Goal: Navigation & Orientation: Find specific page/section

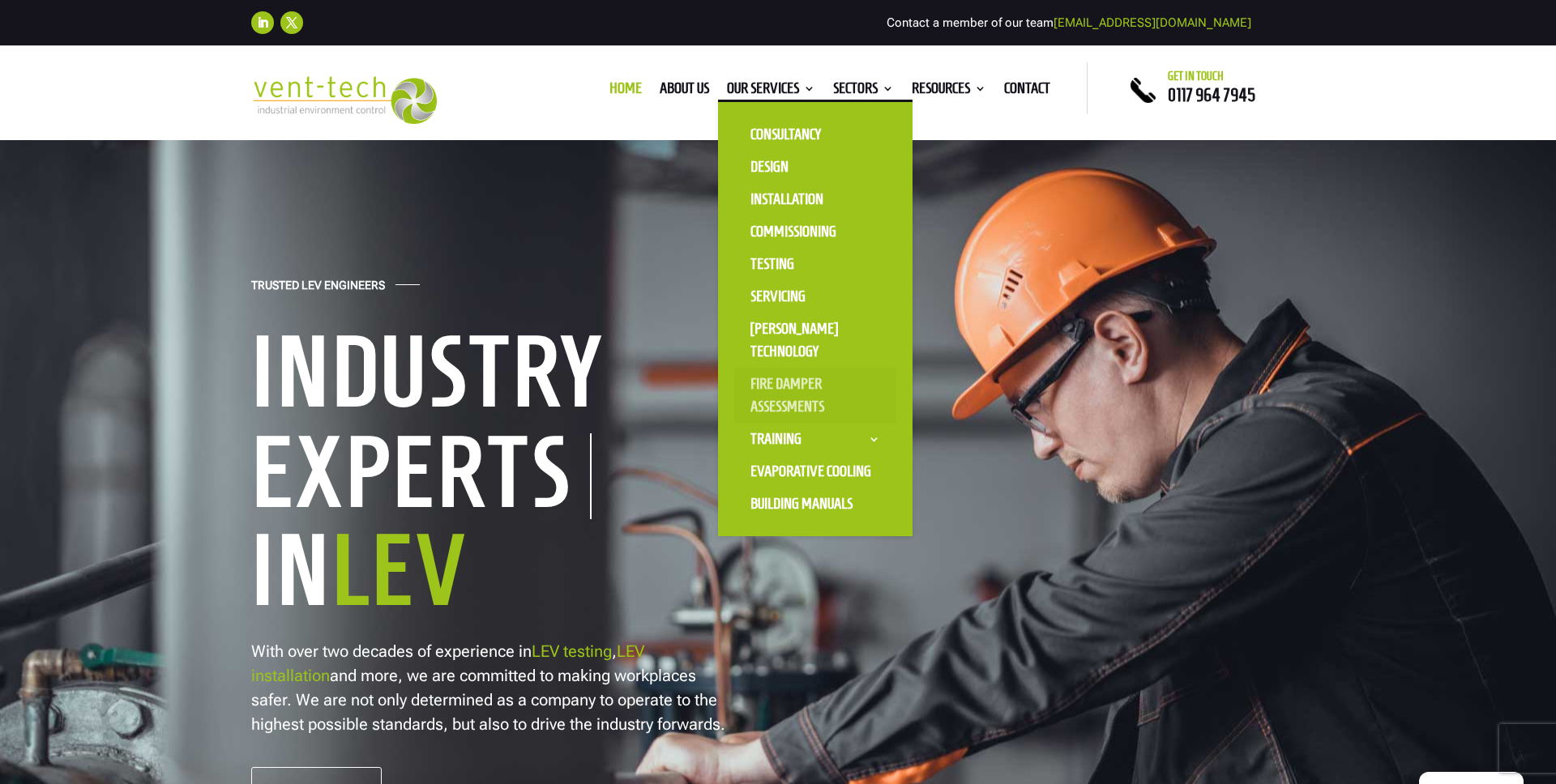
click at [771, 381] on link "Fire Damper Assessments" at bounding box center [815, 395] width 162 height 55
click at [766, 263] on link "Testing" at bounding box center [815, 263] width 162 height 32
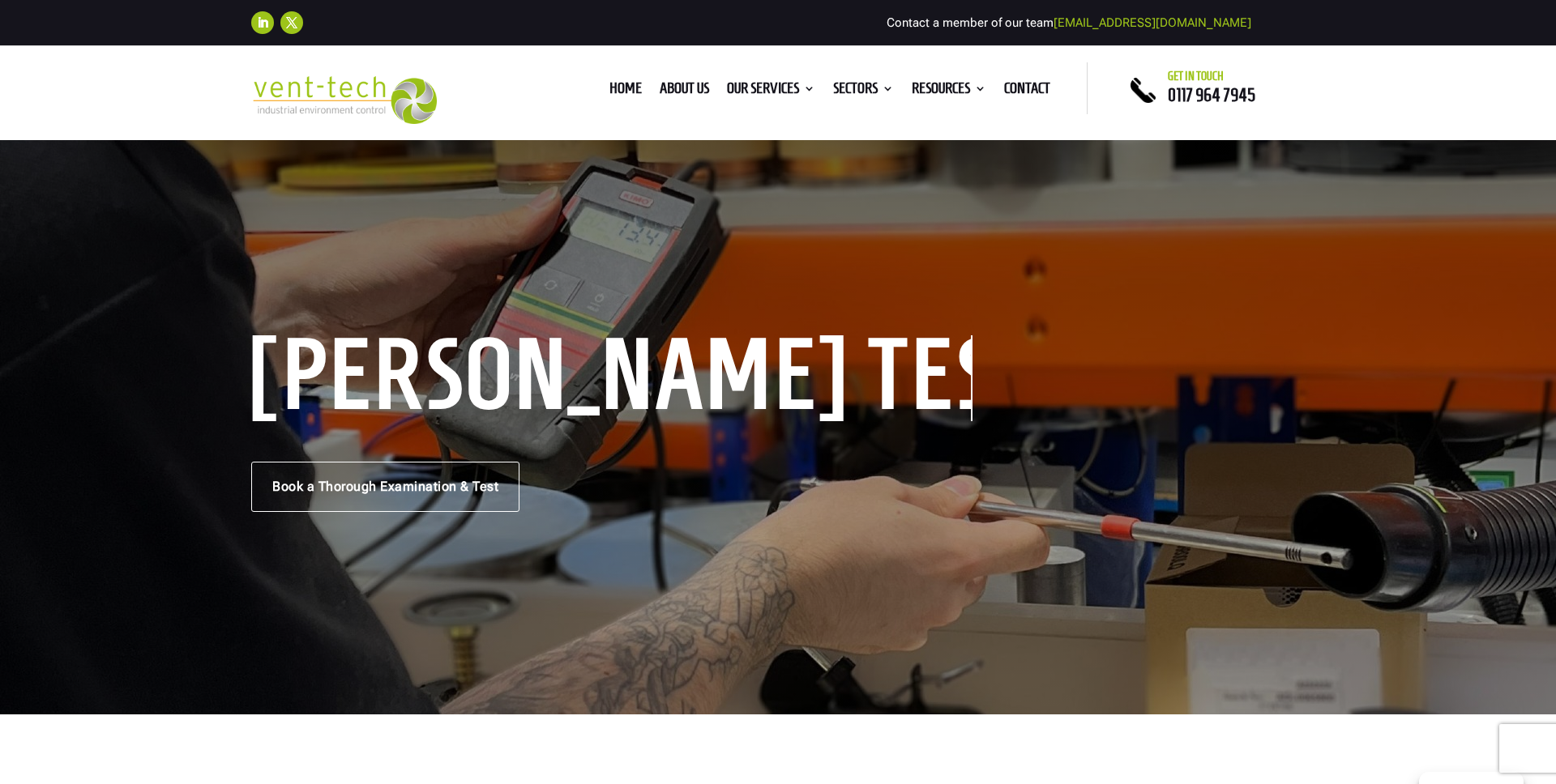
click at [609, 75] on div "Home About us Our Services Consultancy Design Installation Commissioning Testin…" at bounding box center [778, 88] width 619 height 52
click at [609, 80] on ul "Home About us Our Services Consultancy Design Installation Commissioning Testin…" at bounding box center [830, 88] width 459 height 24
click at [609, 91] on link "Home" at bounding box center [625, 91] width 32 height 18
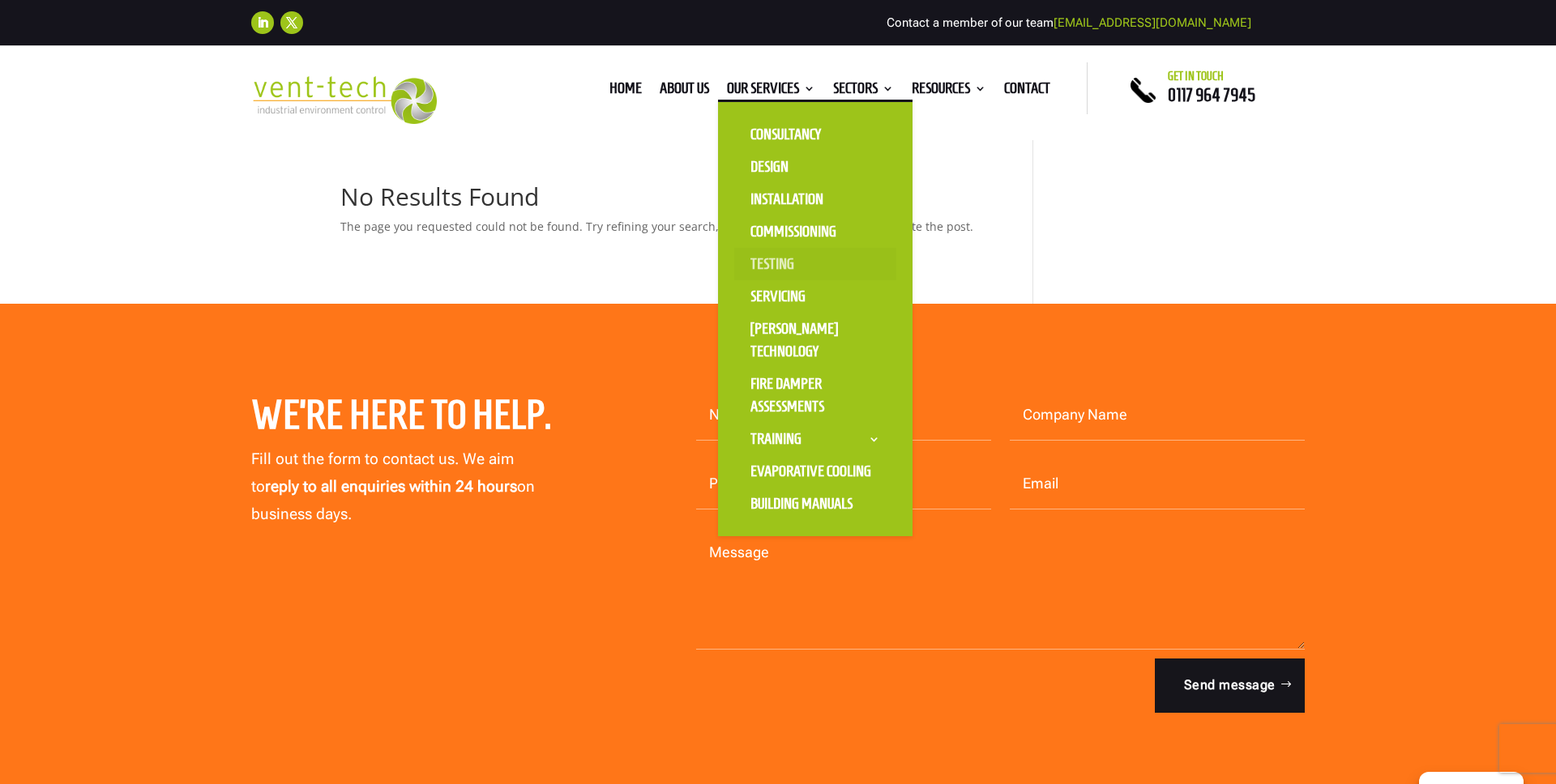
click at [769, 270] on link "Testing" at bounding box center [815, 263] width 162 height 32
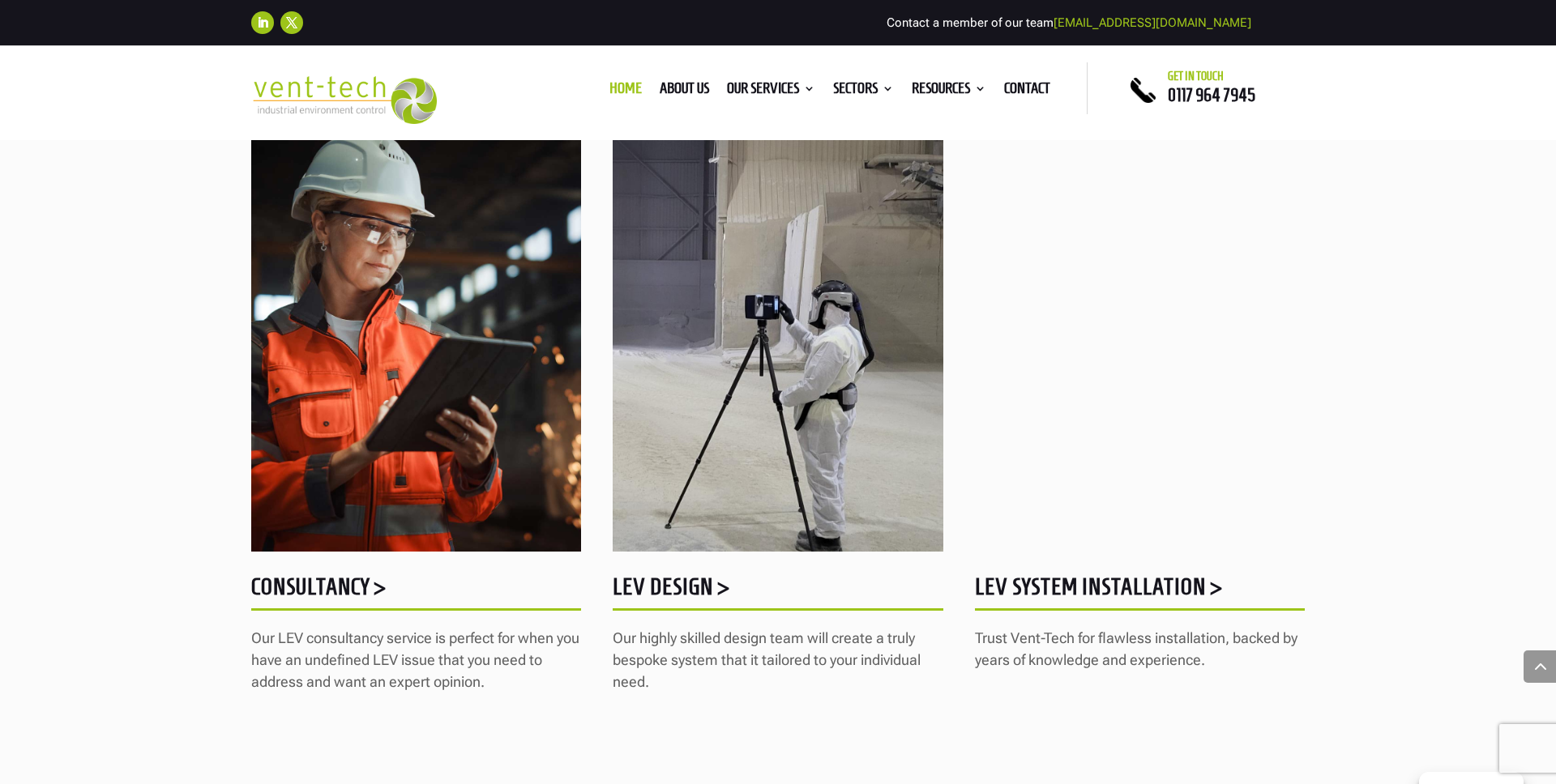
scroll to position [1329, 0]
